Goal: Task Accomplishment & Management: Manage account settings

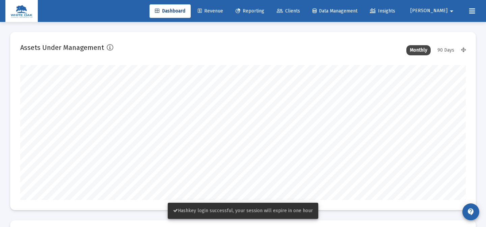
scroll to position [135, 239]
click at [452, 15] on mat-icon "arrow_drop_down" at bounding box center [451, 10] width 8 height 13
type input "[DATE]"
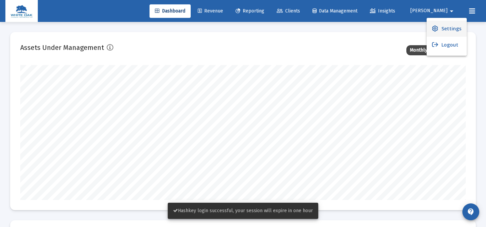
scroll to position [135, 207]
click at [443, 27] on span "Settings" at bounding box center [451, 29] width 20 height 16
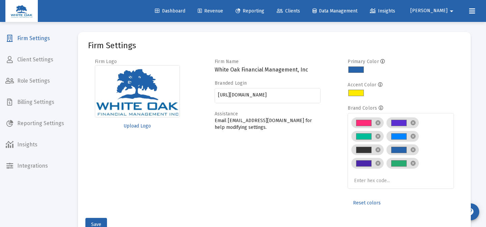
click at [40, 58] on span "Client Settings" at bounding box center [34, 60] width 69 height 16
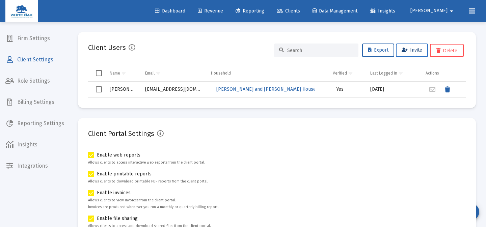
click at [406, 48] on span "Invite" at bounding box center [411, 50] width 21 height 6
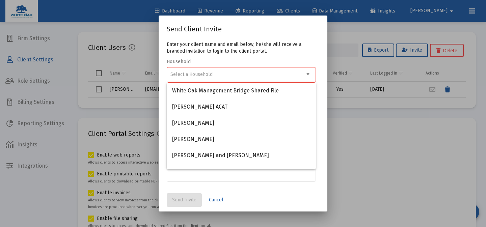
click at [302, 199] on mat-dialog-actions "Send Invite Cancel" at bounding box center [243, 200] width 152 height 23
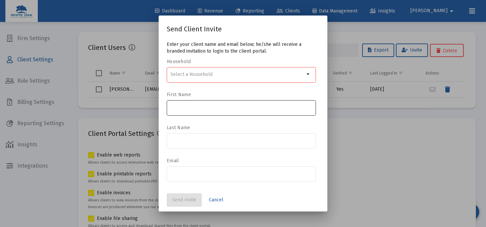
scroll to position [1, 0]
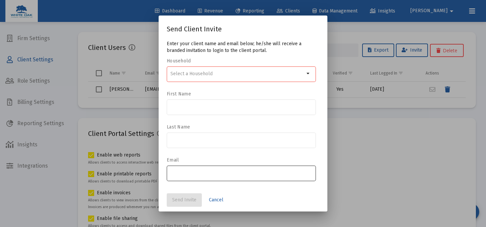
click at [225, 173] on input "email" at bounding box center [241, 172] width 142 height 5
click at [220, 196] on button "Cancel" at bounding box center [215, 199] width 25 height 13
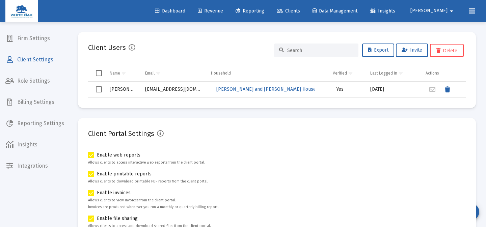
click at [191, 16] on link "Dashboard" at bounding box center [169, 10] width 41 height 13
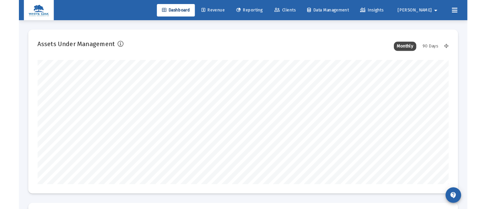
scroll to position [135, 239]
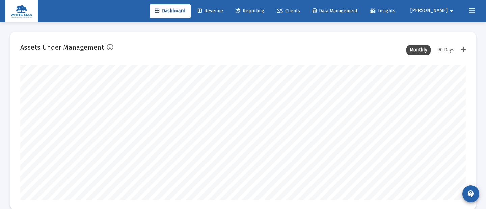
click at [452, 9] on mat-icon "arrow_drop_down" at bounding box center [451, 10] width 8 height 13
click at [440, 23] on link "Settings" at bounding box center [446, 29] width 40 height 16
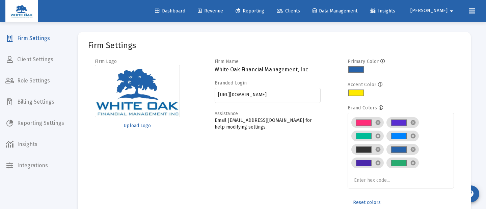
click at [47, 61] on span "Client Settings" at bounding box center [34, 60] width 69 height 16
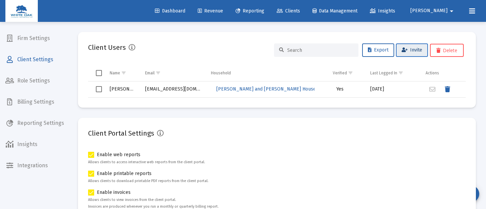
click at [418, 53] on span "Invite" at bounding box center [411, 50] width 21 height 6
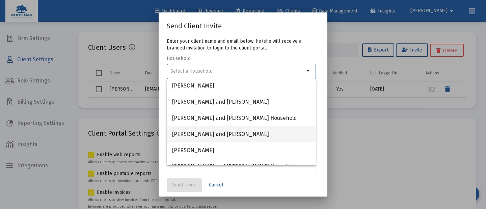
scroll to position [117, 0]
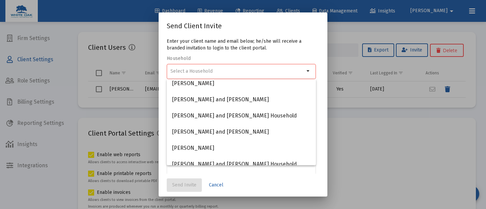
click at [275, 178] on mat-dialog-actions "Send Invite Cancel" at bounding box center [243, 185] width 152 height 23
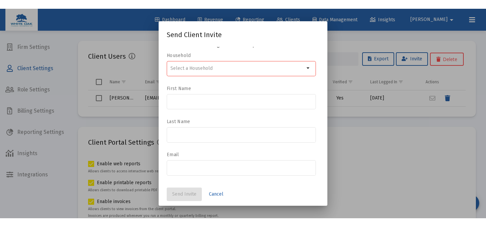
scroll to position [11, 0]
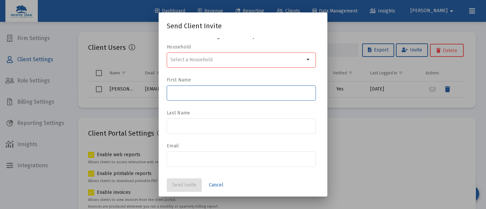
click at [204, 91] on input at bounding box center [241, 92] width 142 height 5
click at [198, 125] on input at bounding box center [241, 125] width 142 height 5
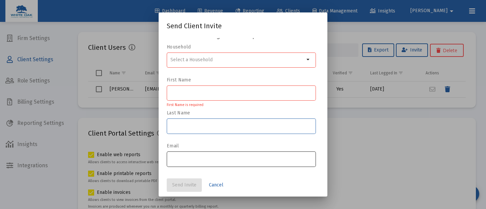
click at [236, 159] on input "email" at bounding box center [241, 159] width 142 height 5
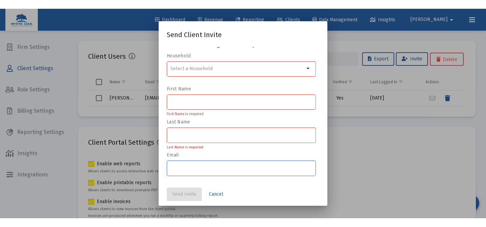
scroll to position [1, 0]
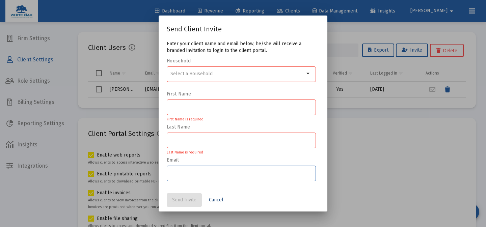
click at [215, 199] on span "Cancel" at bounding box center [216, 200] width 15 height 6
